Goal: Task Accomplishment & Management: Complete application form

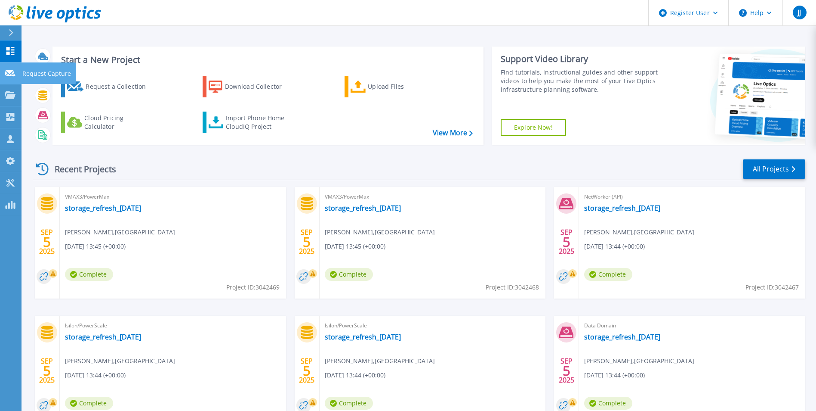
click at [50, 74] on p "Request Capture" at bounding box center [46, 73] width 49 height 22
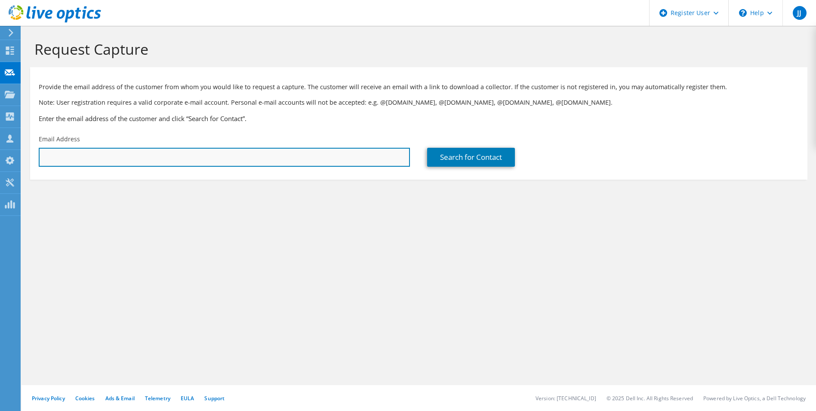
click at [150, 154] on input "text" at bounding box center [224, 157] width 371 height 19
paste input "t.w.harvey@bham.ac.uk"
type input "t.w.harvey@bham.ac.uk"
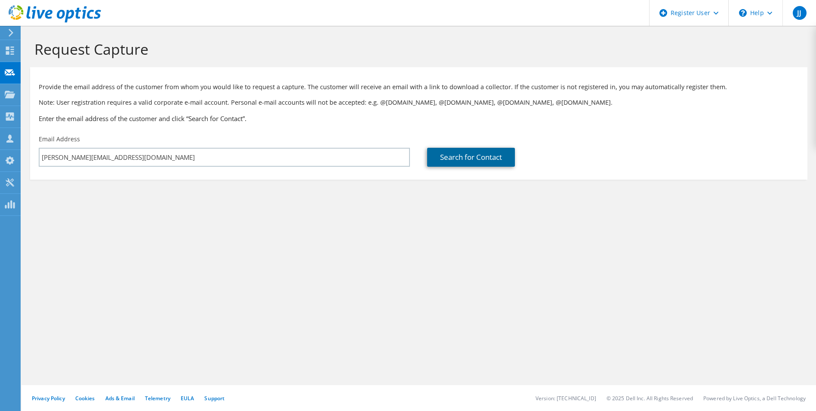
click at [467, 155] on link "Search for Contact" at bounding box center [471, 157] width 88 height 19
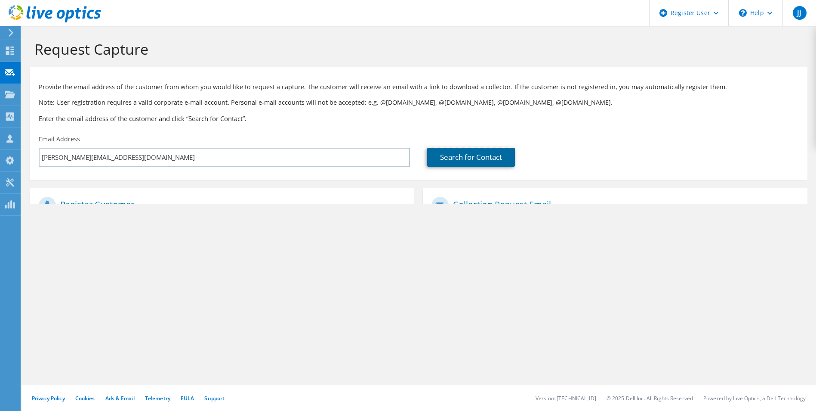
type input "Birmingham University"
type input "Thomas"
type input "Harvey"
type input "[GEOGRAPHIC_DATA]"
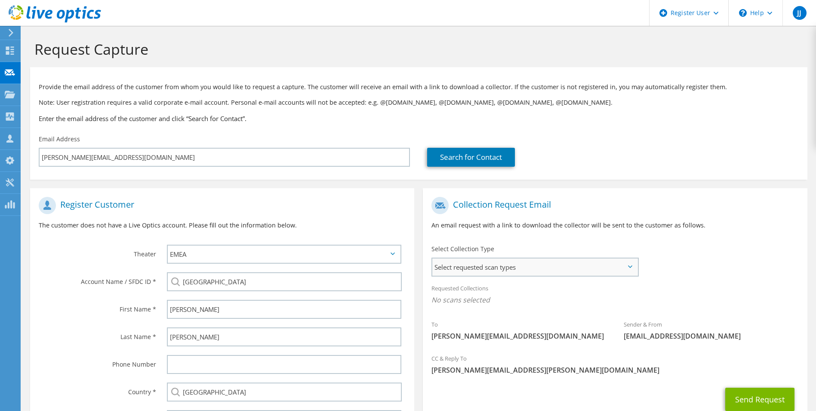
click at [529, 261] on span "Select requested scan types" at bounding box center [534, 266] width 205 height 17
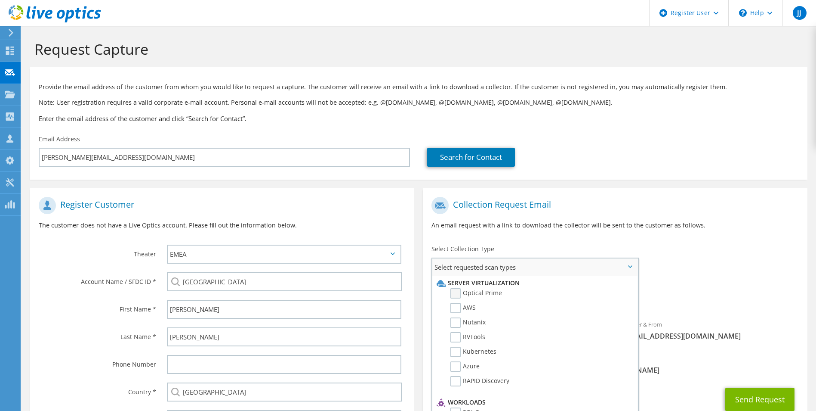
click at [457, 293] on label "Optical Prime" at bounding box center [477, 293] width 52 height 10
click at [0, 0] on input "Optical Prime" at bounding box center [0, 0] width 0 height 0
click at [756, 400] on button "Send Request" at bounding box center [760, 401] width 69 height 23
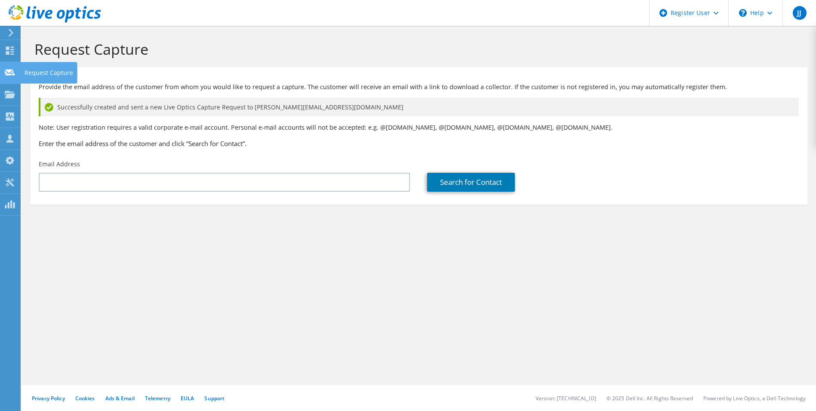
click at [46, 69] on div "Request Capture" at bounding box center [48, 73] width 57 height 22
